Goal: Task Accomplishment & Management: Manage account settings

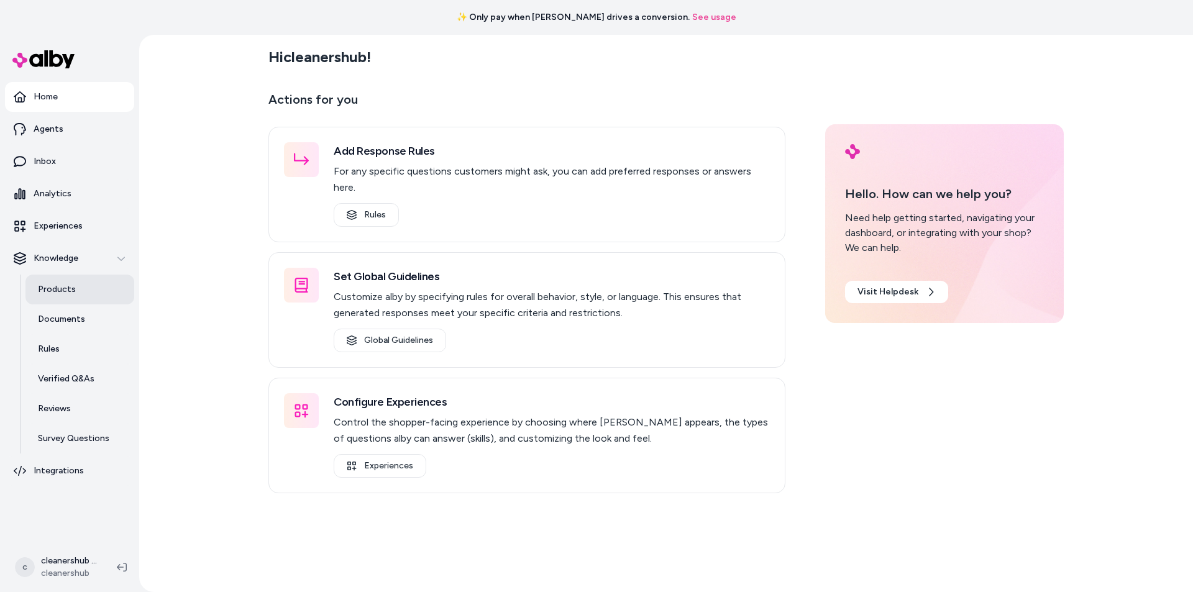
click at [56, 291] on p "Products" at bounding box center [57, 289] width 38 height 12
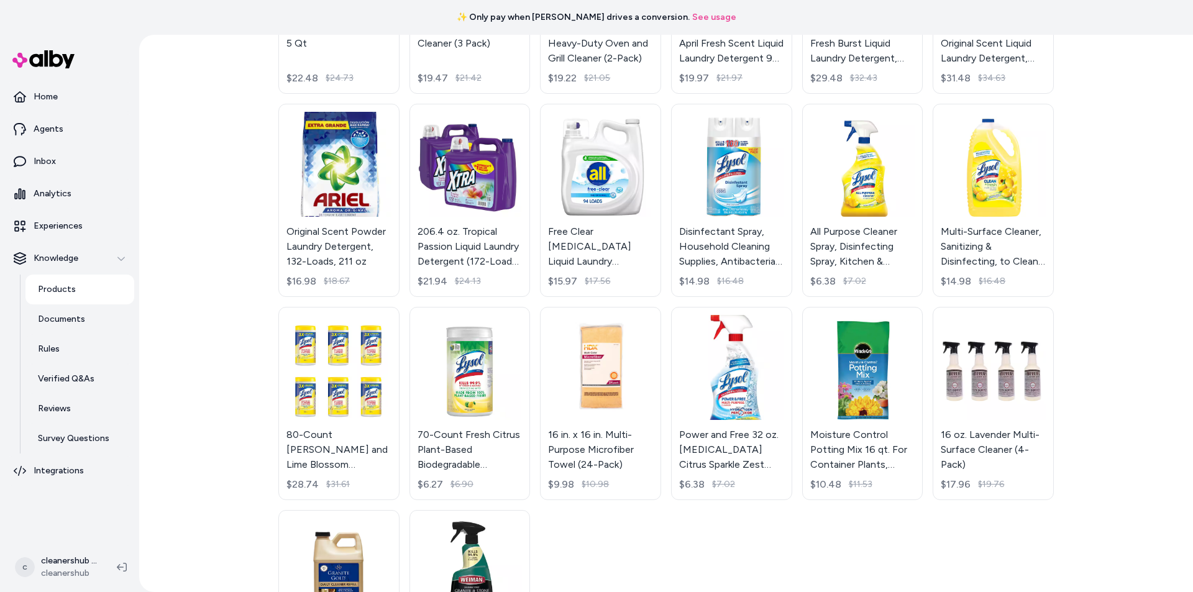
scroll to position [2392, 0]
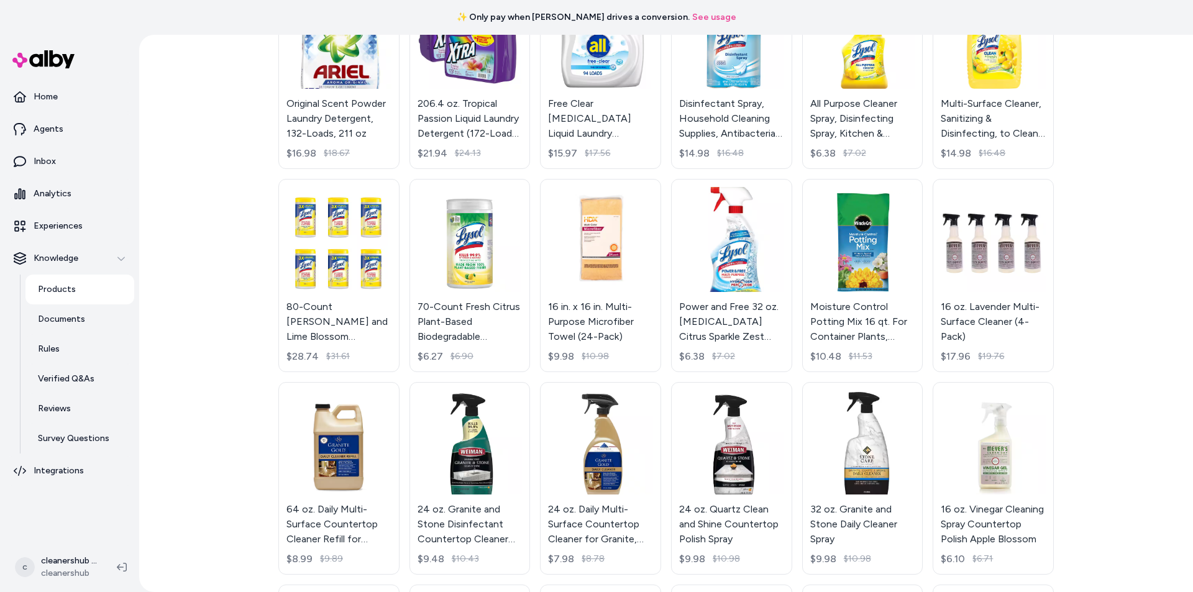
click at [1113, 207] on div "Products Active 128 oz. Lemon Scented Multi-Purpose Cleaning Vinegar $15.98 Squ…" at bounding box center [666, 314] width 1054 height 558
click at [1120, 213] on div "Products Active 128 oz. Lemon Scented Multi-Purpose Cleaning Vinegar $15.98 Squ…" at bounding box center [666, 314] width 1054 height 558
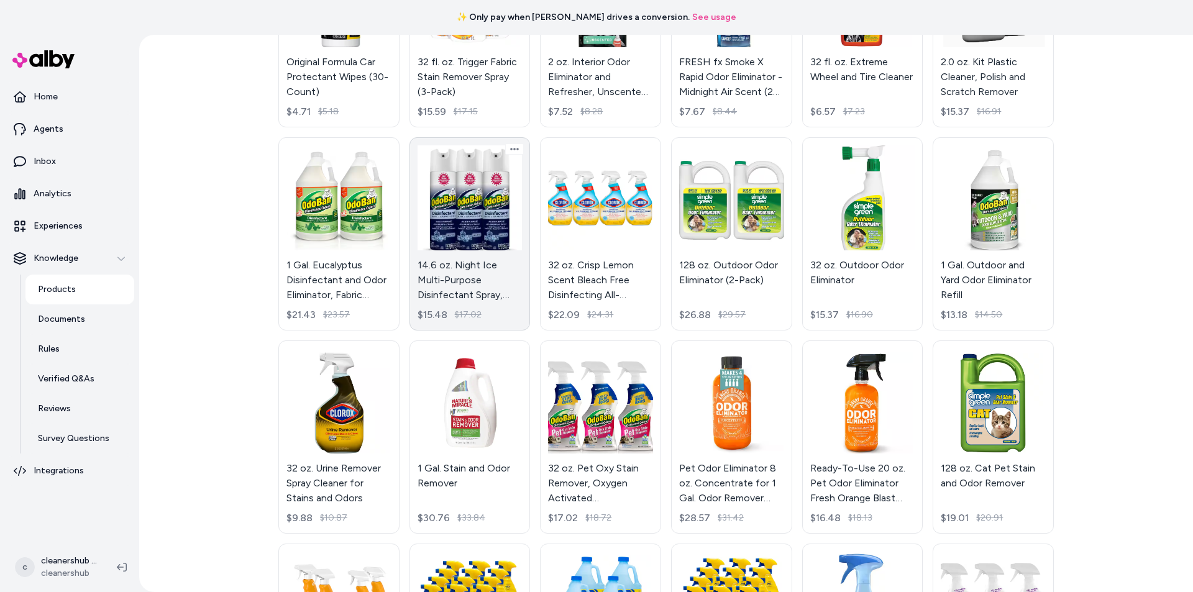
scroll to position [4916, 0]
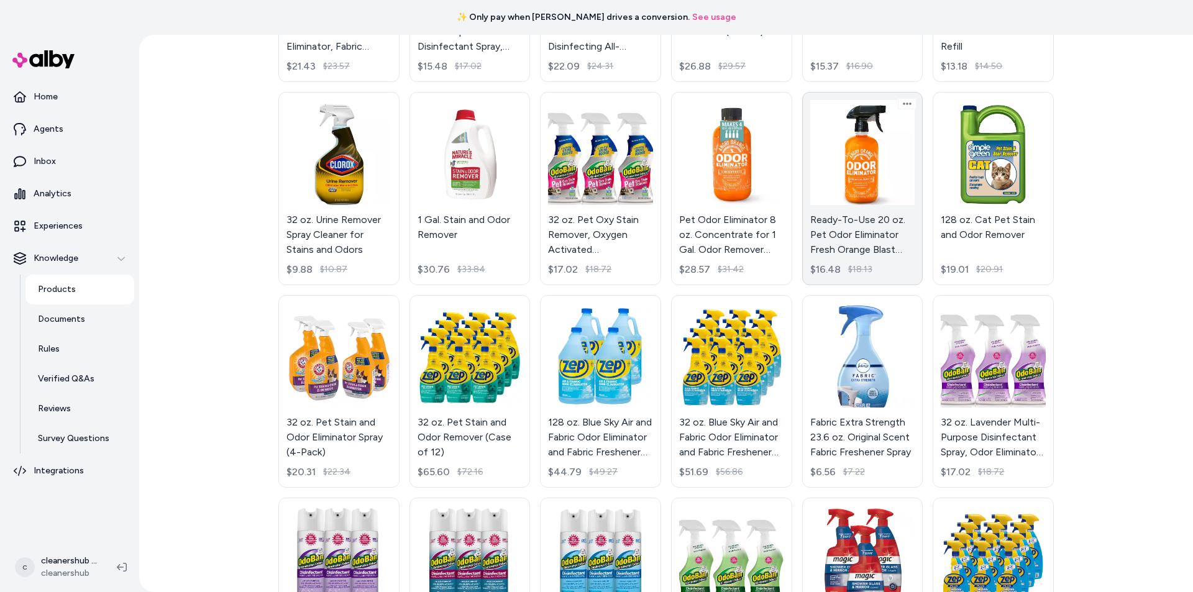
click at [862, 175] on link "Ready-To-Use 20 oz. Pet Odor Eliminator Fresh Orange Blast Scent $16.48 $18.13" at bounding box center [862, 188] width 121 height 193
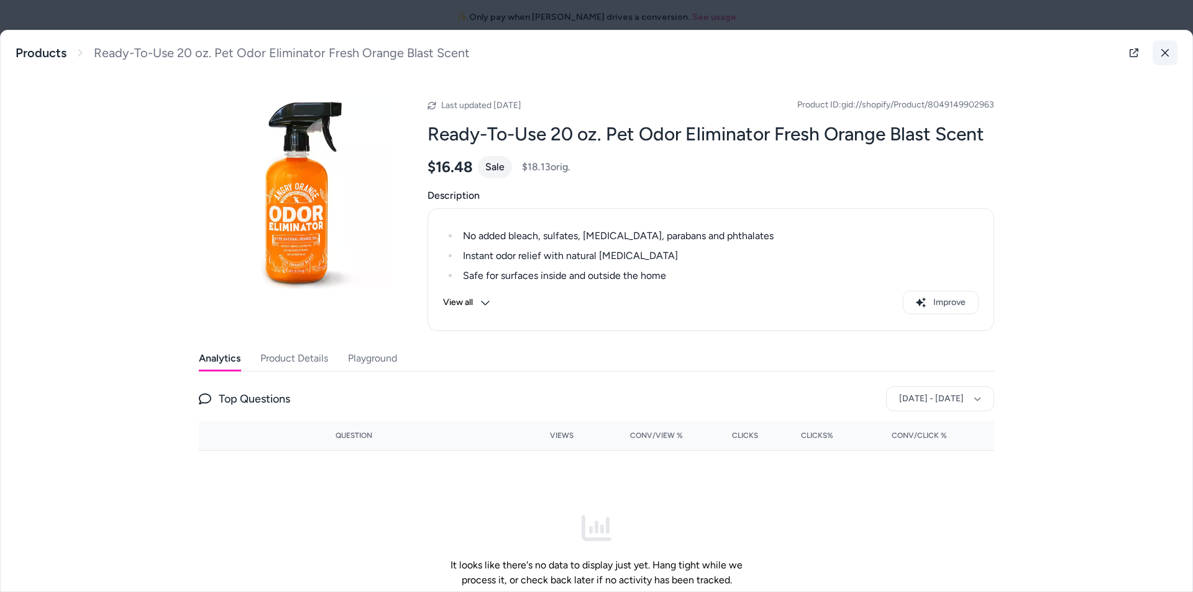
click at [1161, 55] on icon at bounding box center [1165, 52] width 9 height 9
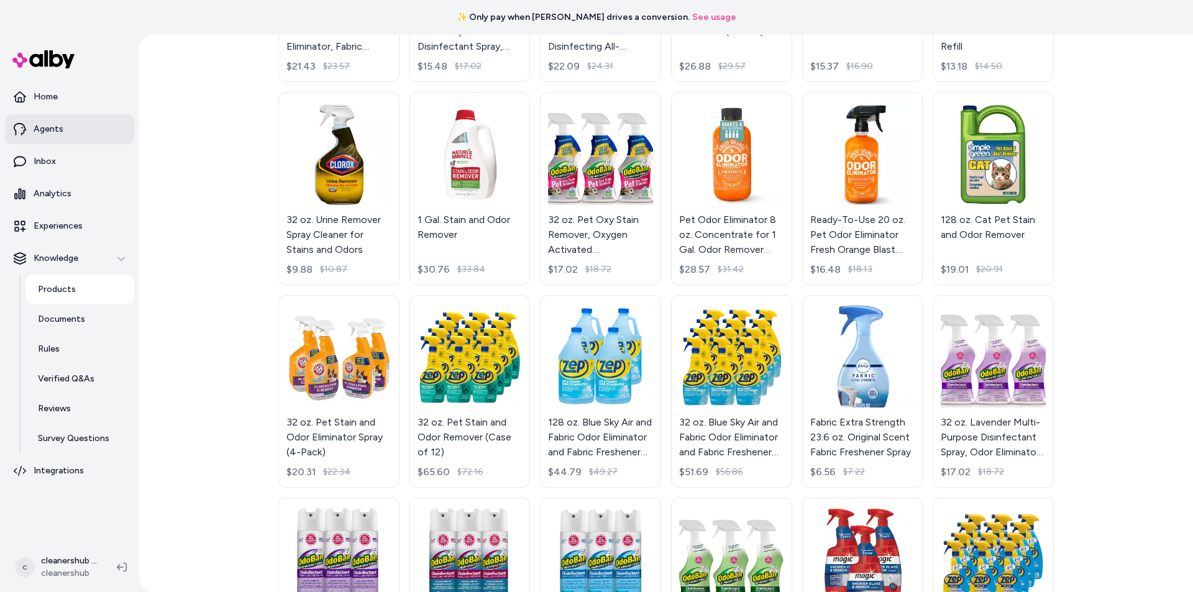
click at [53, 128] on p "Agents" at bounding box center [49, 129] width 30 height 12
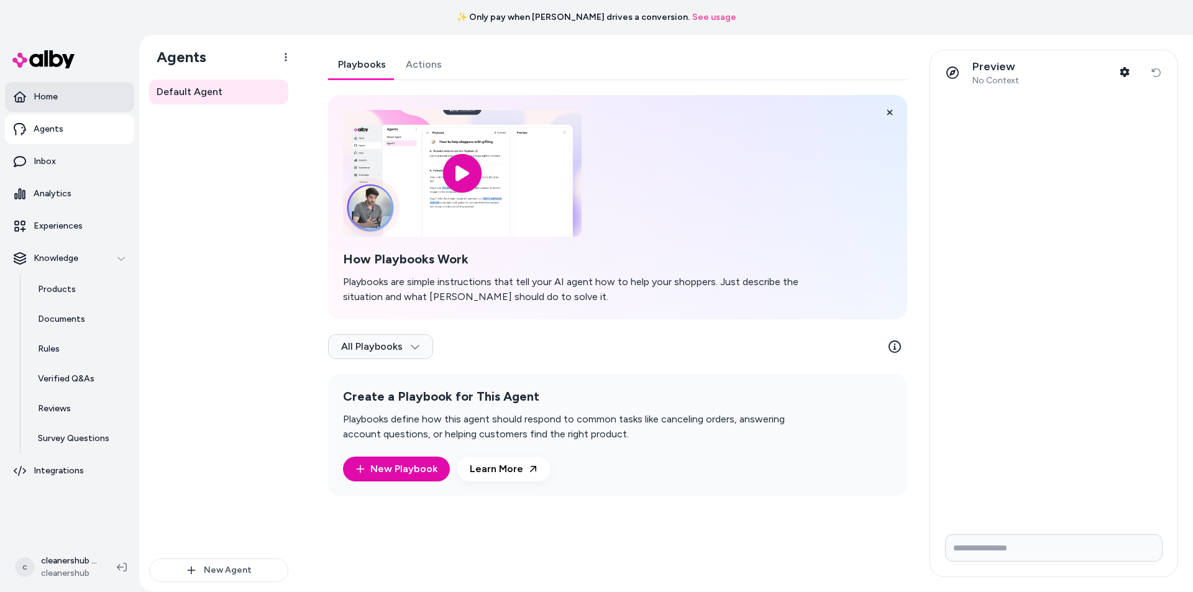
click at [37, 93] on p "Home" at bounding box center [46, 97] width 24 height 12
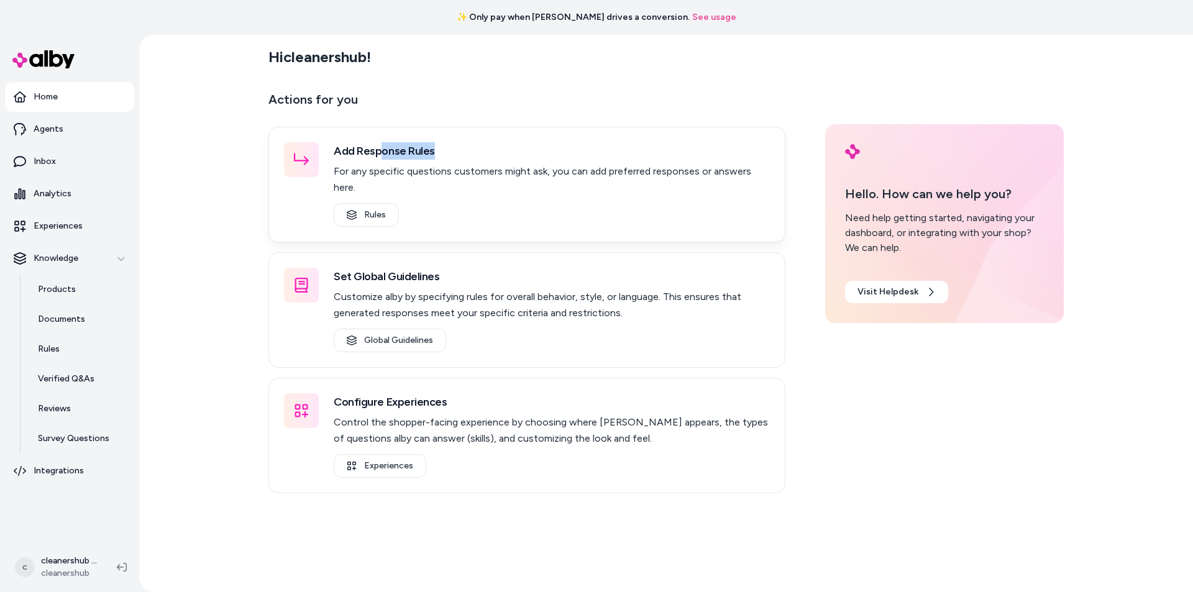
drag, startPoint x: 378, startPoint y: 155, endPoint x: 431, endPoint y: 155, distance: 53.5
click at [431, 155] on h3 "Add Response Rules" at bounding box center [552, 150] width 436 height 17
click at [236, 243] on div "Hi cleanershub ! Actions for you Add Response Rules For any specific questions …" at bounding box center [666, 314] width 1054 height 558
click at [209, 241] on div "Hi cleanershub ! Actions for you Add Response Rules For any specific questions …" at bounding box center [666, 314] width 1054 height 558
click at [51, 132] on p "Agents" at bounding box center [49, 129] width 30 height 12
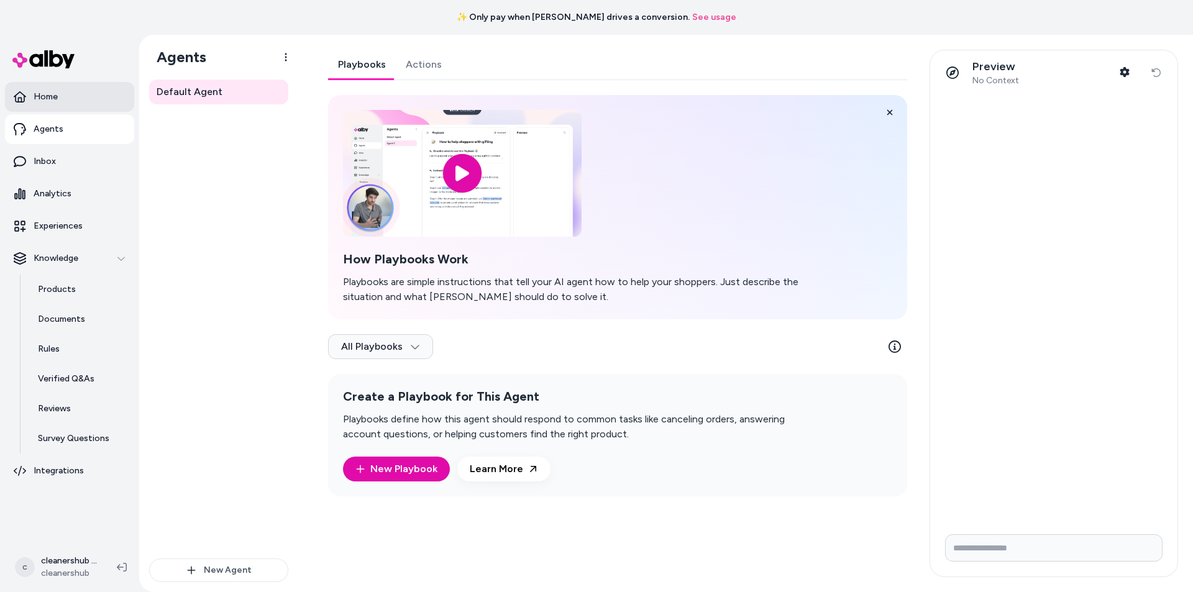
click at [49, 95] on p "Home" at bounding box center [46, 97] width 24 height 12
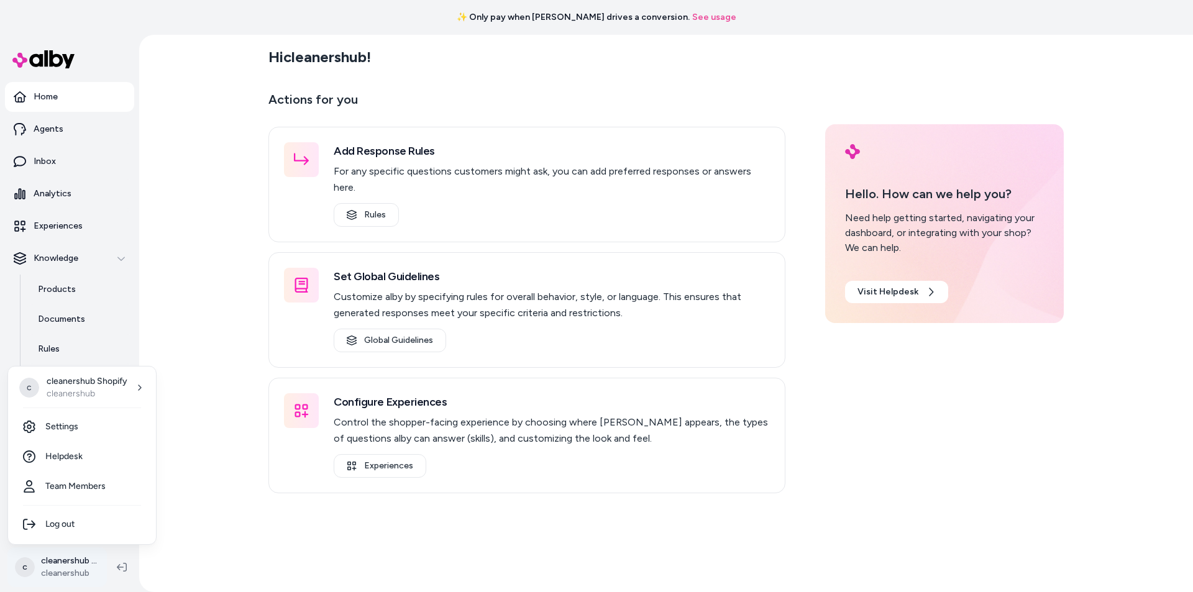
click at [68, 566] on html "✨ Only pay when alby drives a conversion. See usage Home Agents Inbox Analytics…" at bounding box center [596, 296] width 1193 height 592
click at [119, 389] on p "cleanershub" at bounding box center [87, 394] width 81 height 12
click at [182, 389] on span "cleanershub" at bounding box center [191, 392] width 48 height 12
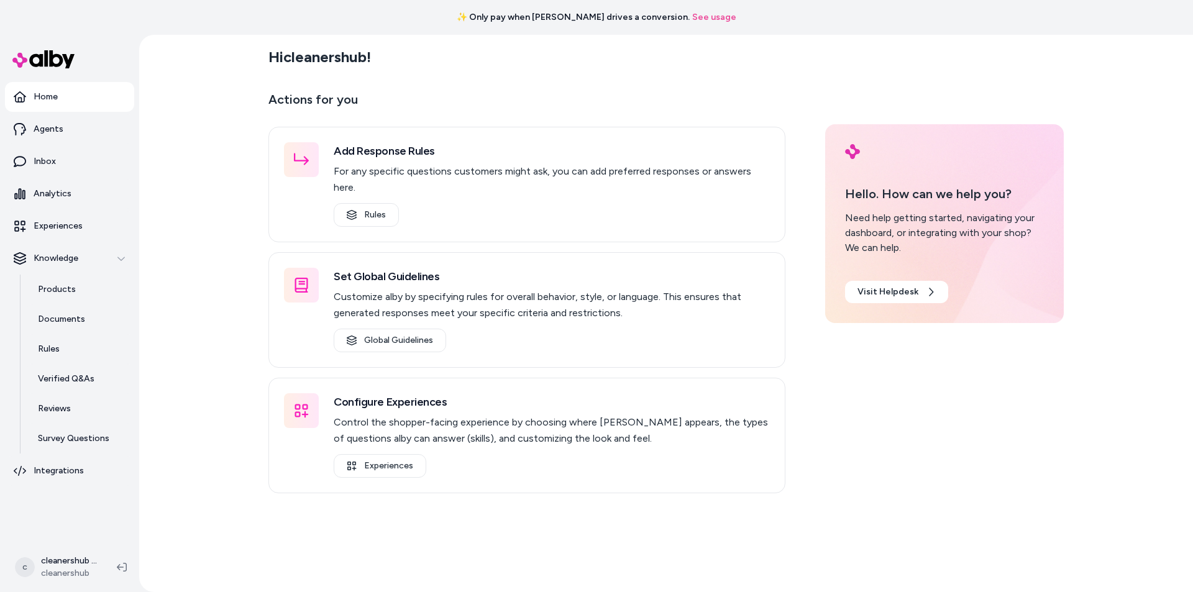
click at [44, 99] on p "Home" at bounding box center [46, 97] width 24 height 12
click at [383, 203] on link "Rules" at bounding box center [366, 215] width 65 height 24
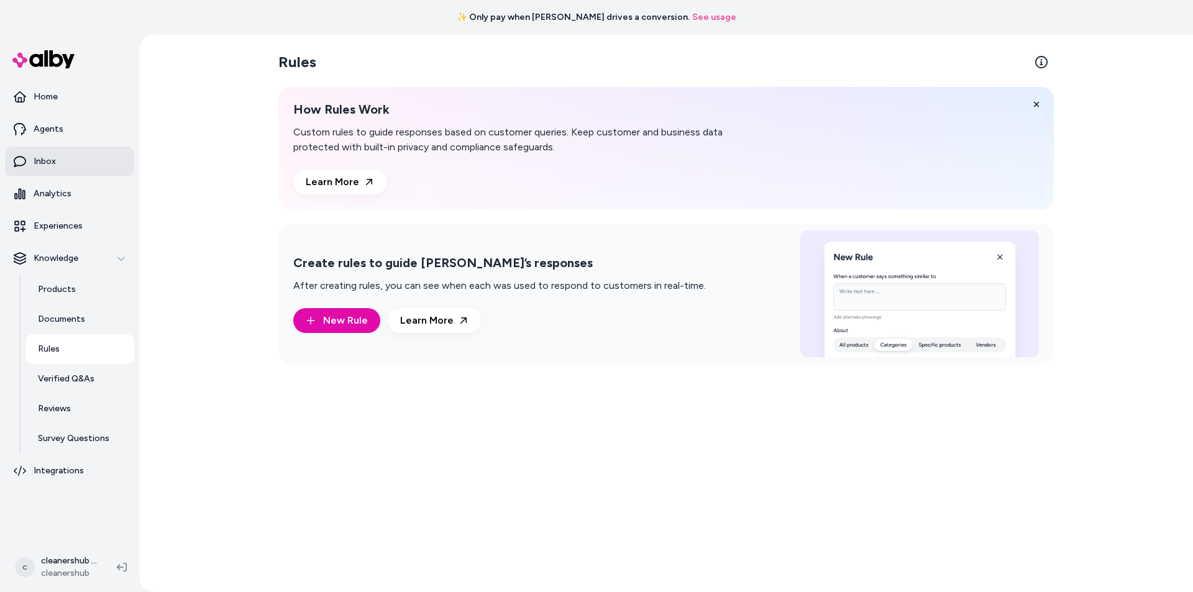
click at [52, 158] on p "Inbox" at bounding box center [45, 161] width 22 height 12
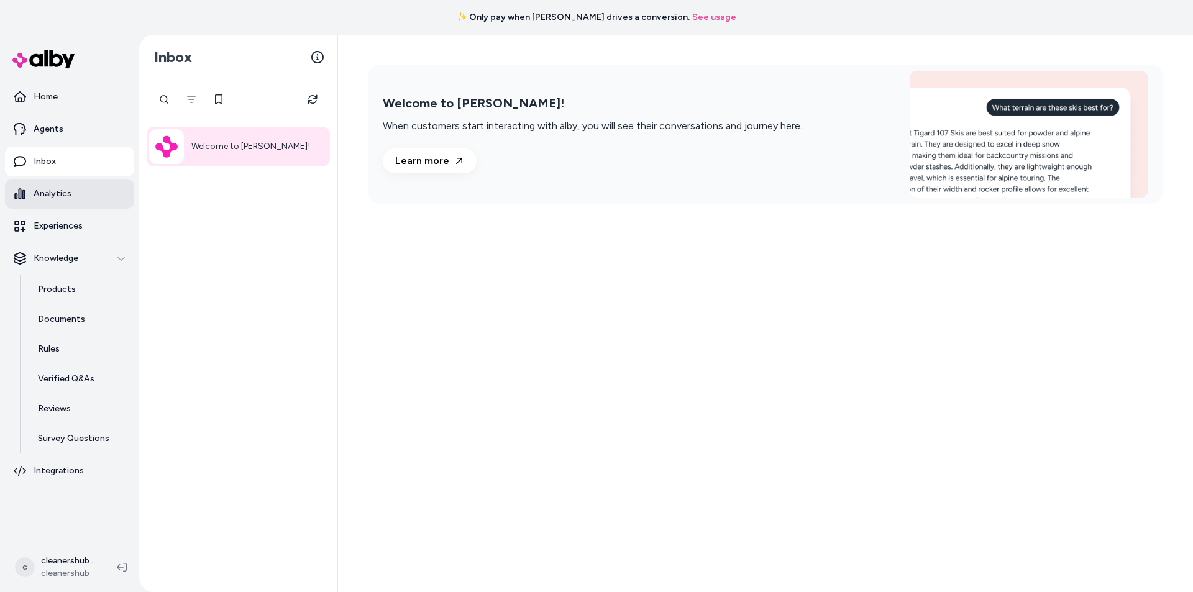
click at [54, 190] on p "Analytics" at bounding box center [53, 194] width 38 height 12
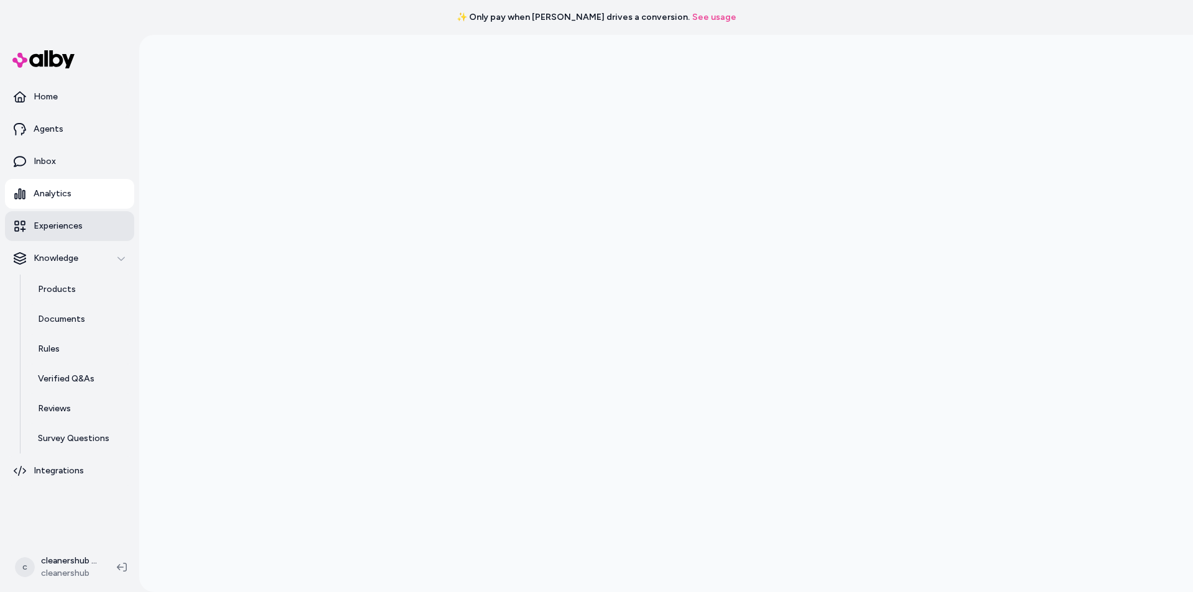
click at [61, 230] on p "Experiences" at bounding box center [58, 226] width 49 height 12
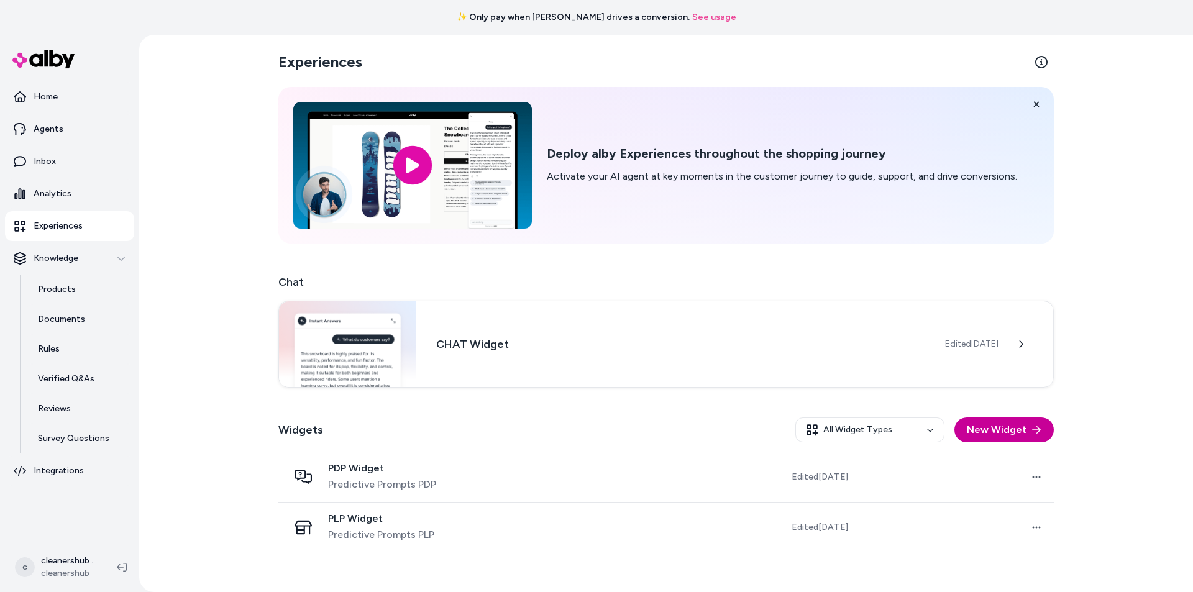
click at [1030, 438] on button "New Widget" at bounding box center [1004, 430] width 99 height 25
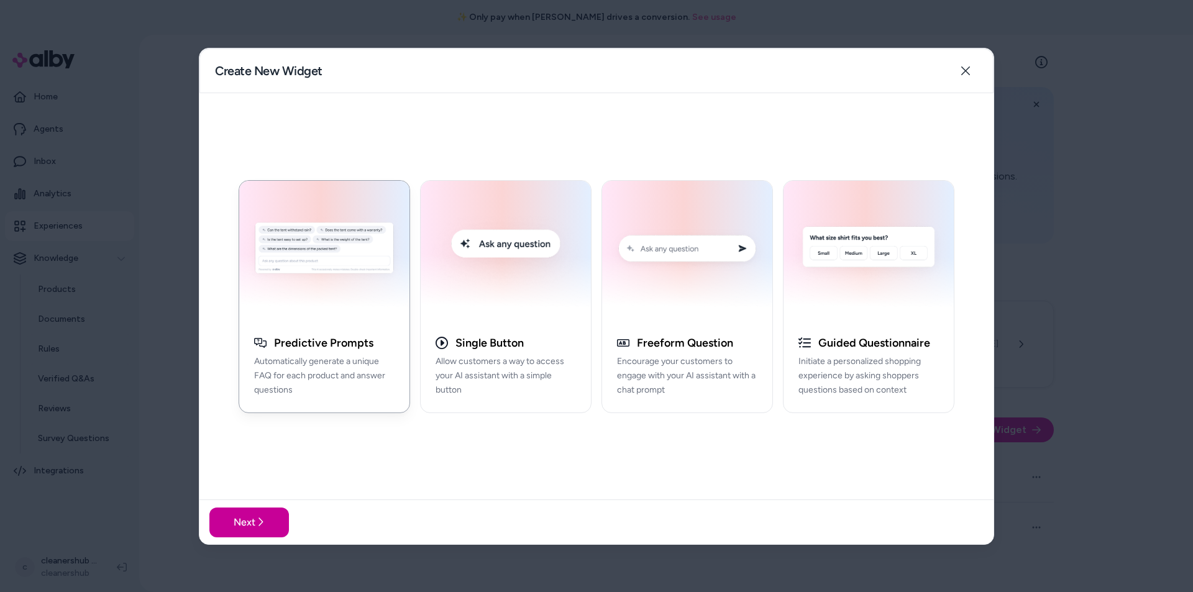
click at [246, 528] on button "Next" at bounding box center [249, 522] width 80 height 30
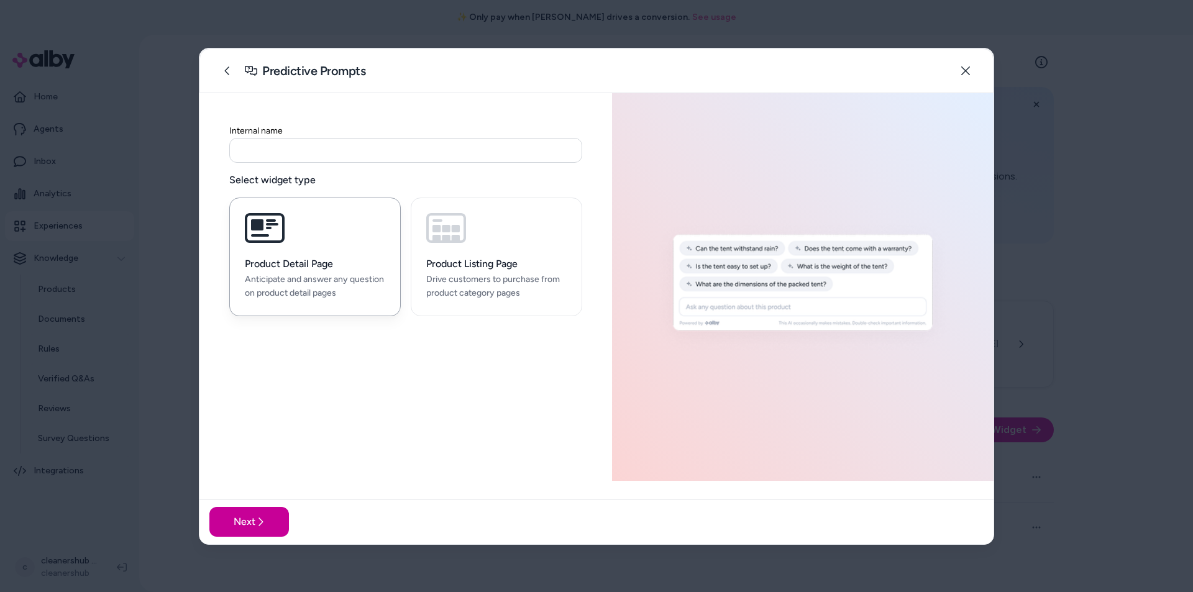
click at [246, 528] on button "Next" at bounding box center [249, 522] width 80 height 30
click at [326, 143] on input at bounding box center [405, 150] width 353 height 25
type input "*"
type input "**********"
click at [255, 519] on icon at bounding box center [260, 522] width 10 height 10
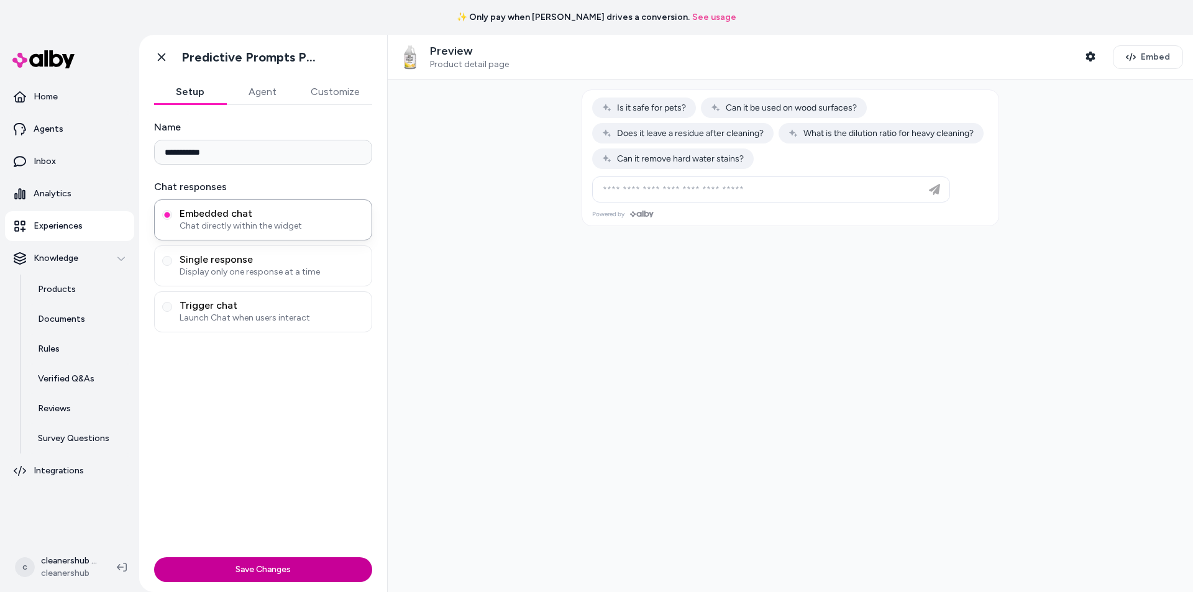
click at [284, 567] on button "Save Changes" at bounding box center [263, 570] width 218 height 25
click at [211, 270] on span "Display only one response at a time" at bounding box center [272, 272] width 185 height 12
click at [172, 266] on button "Single response Display only one response at a time" at bounding box center [167, 261] width 10 height 10
click at [302, 565] on button "Save Changes" at bounding box center [263, 570] width 218 height 25
click at [239, 319] on span "Launch Chat when users interact" at bounding box center [272, 318] width 185 height 12
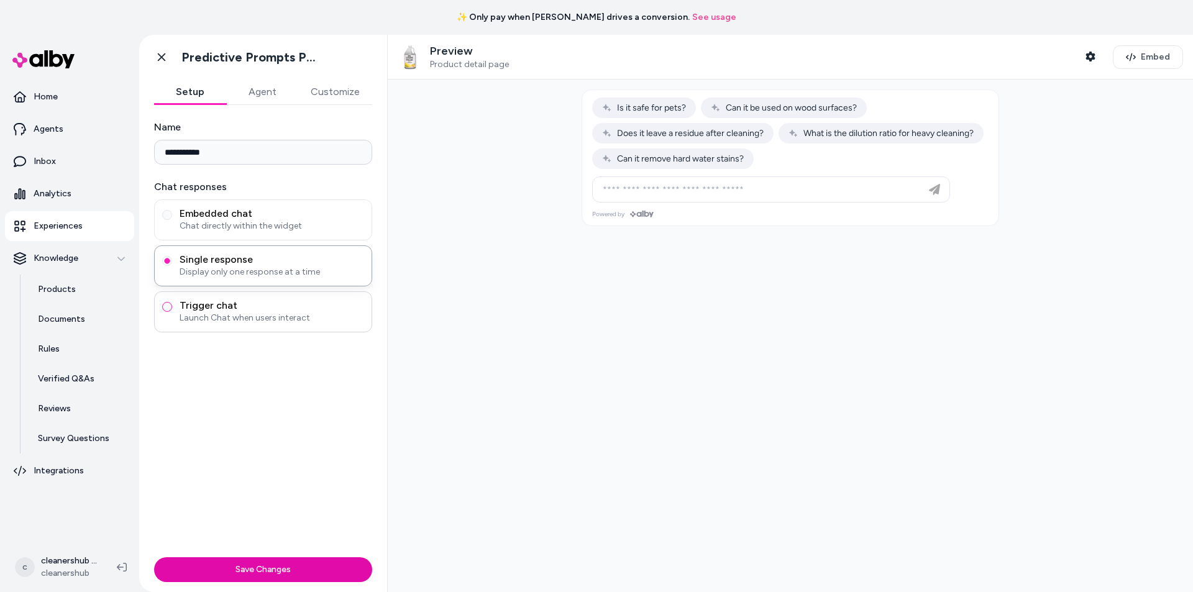
click at [172, 312] on button "Trigger chat Launch Chat when users interact" at bounding box center [167, 307] width 10 height 10
click at [515, 428] on div at bounding box center [791, 336] width 806 height 513
click at [261, 561] on button "Save Changes" at bounding box center [263, 570] width 218 height 25
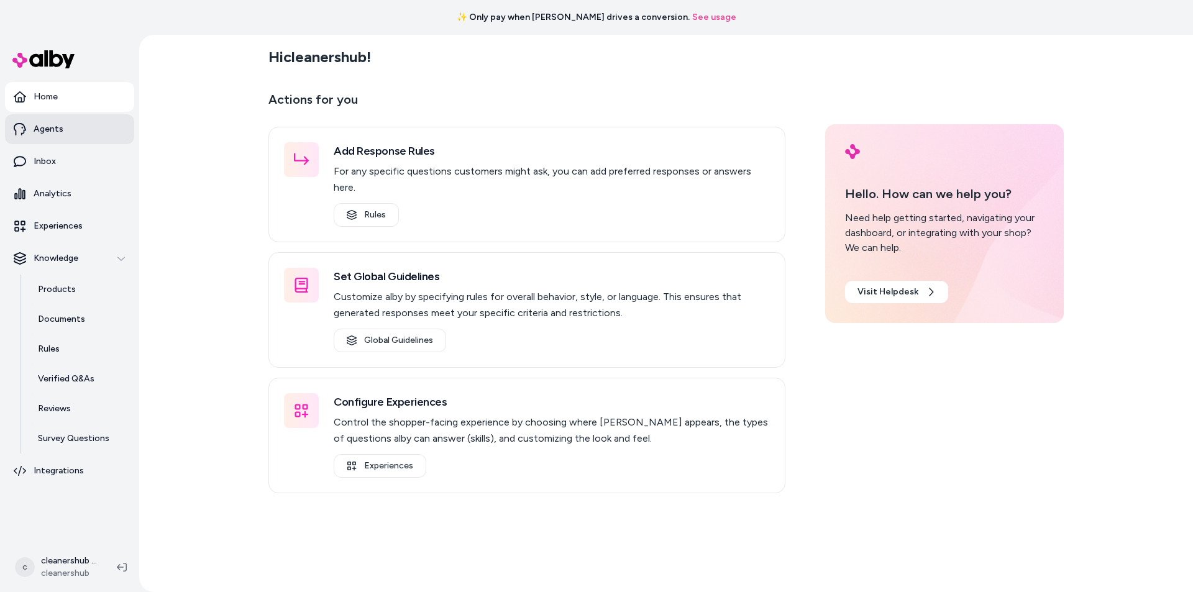
click at [57, 127] on p "Agents" at bounding box center [49, 129] width 30 height 12
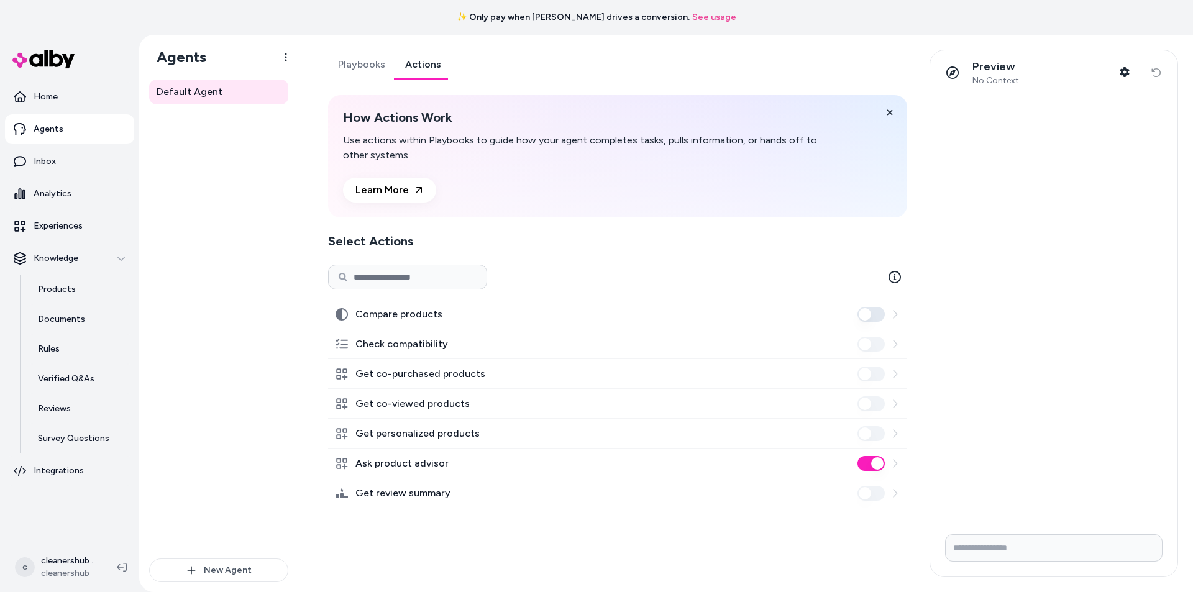
click at [418, 65] on link "Actions" at bounding box center [423, 65] width 56 height 30
click at [35, 162] on p "Inbox" at bounding box center [45, 161] width 22 height 12
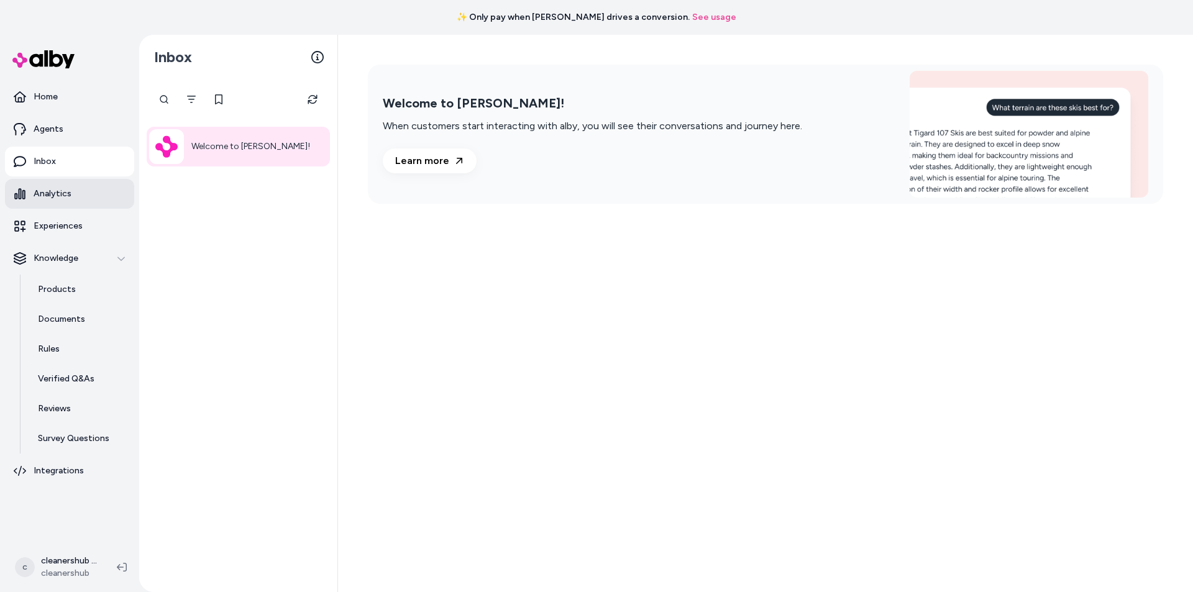
click at [62, 198] on p "Analytics" at bounding box center [53, 194] width 38 height 12
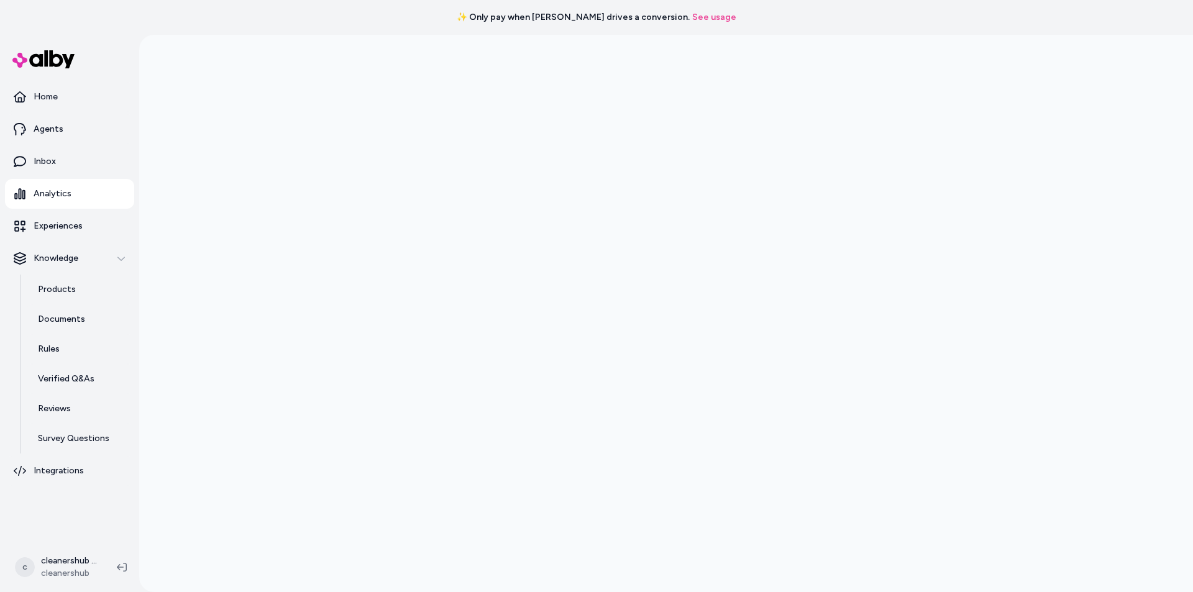
scroll to position [35, 0]
click at [71, 232] on p "Experiences" at bounding box center [58, 226] width 49 height 12
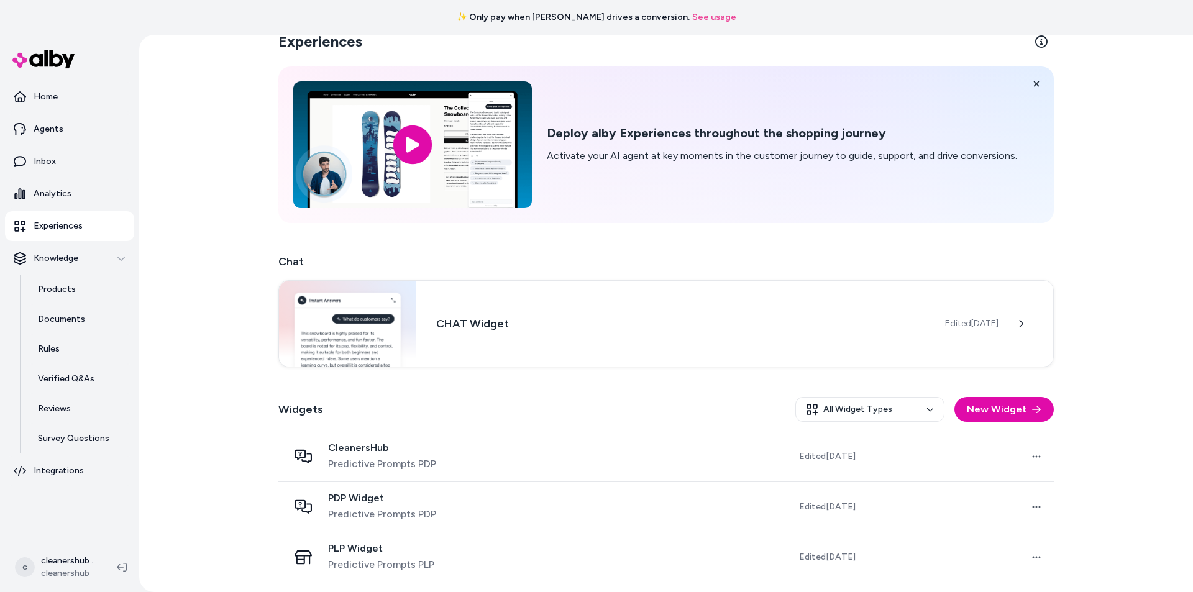
scroll to position [21, 0]
